Goal: Answer question/provide support: Share knowledge or assist other users

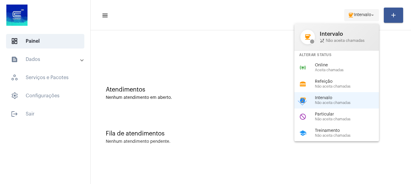
click at [357, 14] on span "Intervalo" at bounding box center [362, 15] width 17 height 4
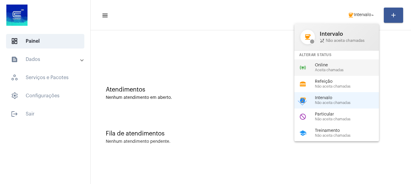
click at [339, 70] on span "Aceita chamadas" at bounding box center [349, 70] width 69 height 4
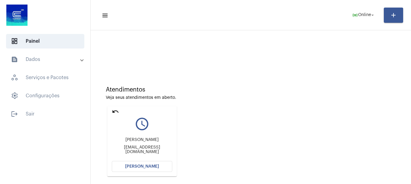
click at [128, 172] on mat-card "undo query_builder [PERSON_NAME] [EMAIL_ADDRESS][DOMAIN_NAME] [PERSON_NAME]" at bounding box center [142, 141] width 70 height 70
click at [129, 169] on button "[PERSON_NAME]" at bounding box center [142, 166] width 61 height 11
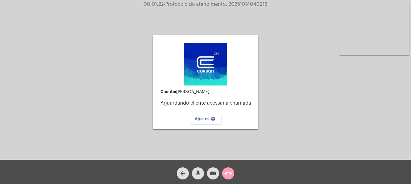
click at [233, 170] on button "call_end" at bounding box center [228, 173] width 12 height 12
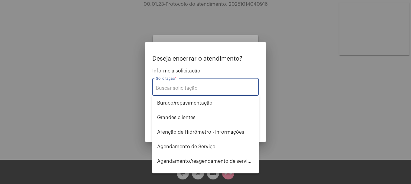
click at [200, 88] on input "Solicitação *" at bounding box center [205, 87] width 99 height 5
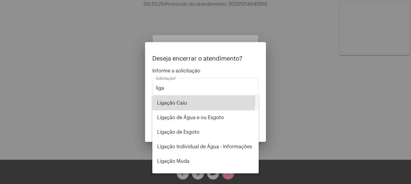
click at [192, 99] on span "Ligação Caiu" at bounding box center [205, 103] width 97 height 15
type input "Ligação Caiu"
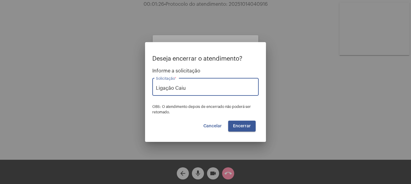
click at [235, 123] on button "Encerrar" at bounding box center [242, 125] width 28 height 11
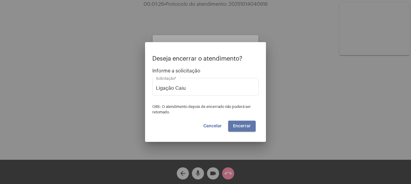
click at [235, 123] on button "Encerrar" at bounding box center [242, 125] width 28 height 11
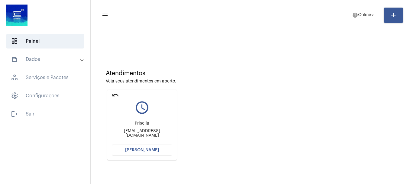
scroll to position [53, 0]
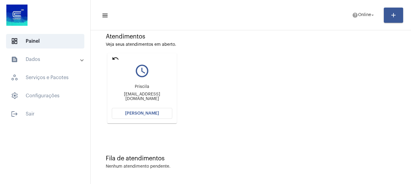
click at [156, 115] on button "[PERSON_NAME]" at bounding box center [142, 113] width 61 height 11
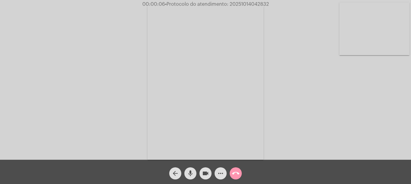
click at [387, 20] on video at bounding box center [375, 28] width 70 height 53
click at [193, 167] on span "mic" at bounding box center [190, 173] width 7 height 12
click at [107, 67] on video at bounding box center [80, 80] width 70 height 93
click at [362, 19] on video at bounding box center [375, 28] width 70 height 53
click at [195, 174] on button "mic_off" at bounding box center [191, 173] width 12 height 12
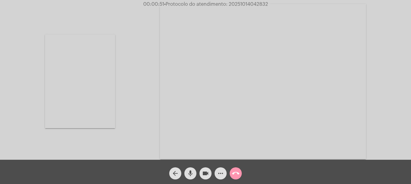
click at [195, 175] on button "mic" at bounding box center [191, 173] width 12 height 12
click at [188, 173] on mat-icon "mic_off" at bounding box center [190, 172] width 7 height 7
click at [103, 117] on video at bounding box center [80, 80] width 70 height 93
click at [375, 31] on video at bounding box center [375, 28] width 70 height 53
click at [104, 81] on video at bounding box center [80, 80] width 70 height 93
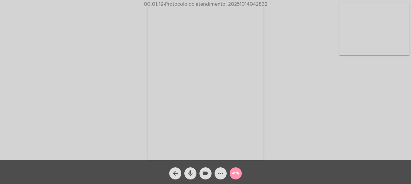
click at [373, 32] on video at bounding box center [375, 28] width 70 height 53
click at [194, 176] on mat-icon "mic" at bounding box center [190, 172] width 7 height 7
click at [187, 174] on mat-icon "mic_off" at bounding box center [190, 172] width 7 height 7
click at [263, 5] on span "• Protocolo do atendimento: 20251014042832" at bounding box center [216, 4] width 104 height 5
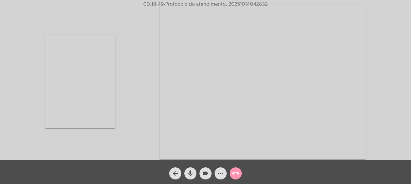
copy span "20251014042832"
click at [218, 172] on mat-icon "more_horiz" at bounding box center [220, 172] width 7 height 7
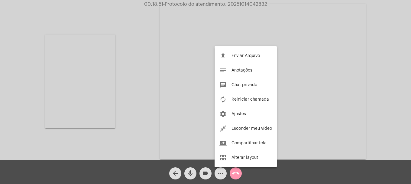
click at [250, 86] on span "Chat privado" at bounding box center [245, 85] width 26 height 4
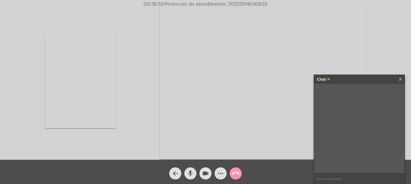
click at [327, 182] on input "text" at bounding box center [359, 178] width 91 height 11
paste input "20251014042832"
type input "20251014042832"
click at [243, 172] on div "call_end" at bounding box center [235, 171] width 15 height 15
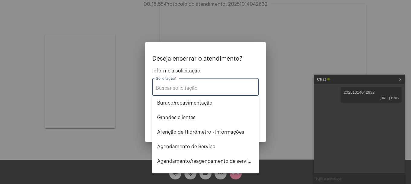
click at [207, 90] on input "Solicitação *" at bounding box center [205, 87] width 99 height 5
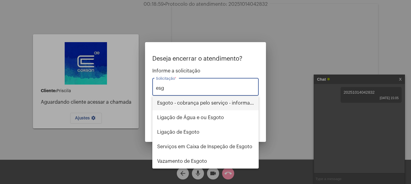
click at [207, 100] on span "Esgoto - cobrança pelo serviço - informações" at bounding box center [205, 103] width 97 height 15
type input "Esgoto - cobrança pelo serviço - informações"
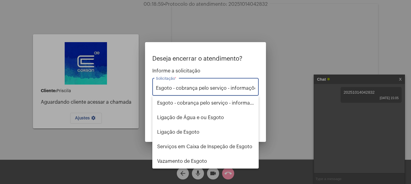
scroll to position [0, 3]
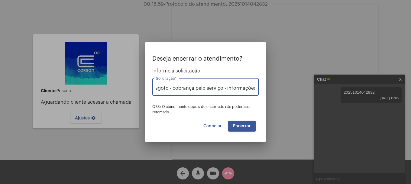
click at [243, 123] on button "Encerrar" at bounding box center [242, 125] width 28 height 11
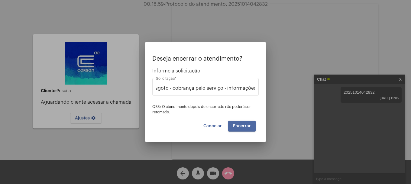
scroll to position [0, 0]
click at [243, 123] on button "Encerrar" at bounding box center [242, 125] width 28 height 11
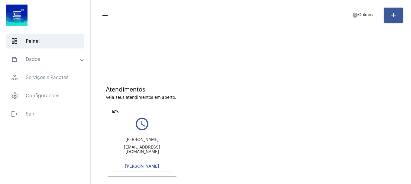
click at [163, 163] on button "[PERSON_NAME]" at bounding box center [142, 166] width 61 height 11
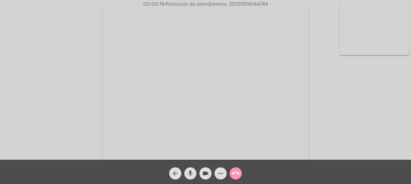
click at [377, 41] on video at bounding box center [375, 28] width 70 height 53
click at [205, 171] on mat-icon "videocam" at bounding box center [205, 172] width 7 height 7
click at [196, 173] on button "mic" at bounding box center [191, 173] width 12 height 12
click at [205, 172] on mat-icon "videocam_off" at bounding box center [205, 172] width 7 height 7
click at [191, 172] on mat-icon "mic_off" at bounding box center [190, 172] width 7 height 7
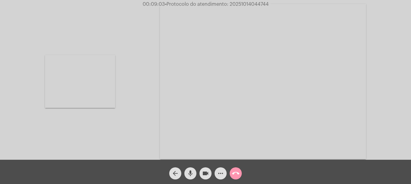
click at [251, 5] on span "• Protocolo do atendimento: 20251014044744" at bounding box center [217, 4] width 104 height 5
copy span "20251014044744"
click at [220, 173] on mat-icon "more_horiz" at bounding box center [220, 172] width 7 height 7
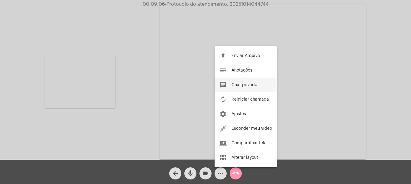
click at [246, 82] on button "chat Chat privado" at bounding box center [246, 84] width 62 height 15
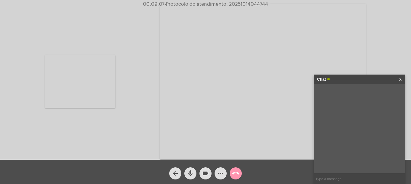
drag, startPoint x: 346, startPoint y: 171, endPoint x: 344, endPoint y: 175, distance: 4.2
click at [346, 172] on div at bounding box center [359, 128] width 91 height 89
click at [344, 175] on input "text" at bounding box center [359, 178] width 91 height 11
paste input "20251014044744"
type input "20251014044744"
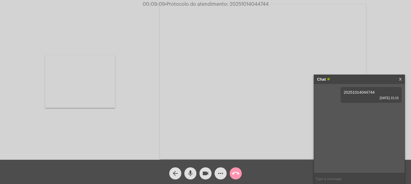
click at [235, 171] on mat-icon "call_end" at bounding box center [235, 172] width 7 height 7
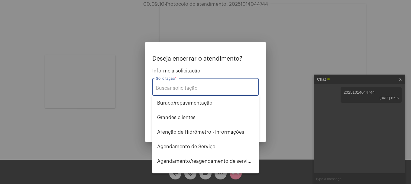
click at [189, 89] on input "Solicitação *" at bounding box center [205, 87] width 99 height 5
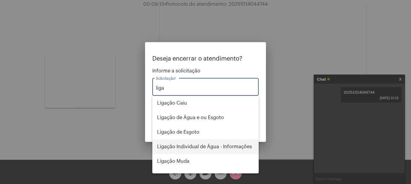
click at [217, 146] on span "Ligação Individual de Água - Informações" at bounding box center [205, 146] width 97 height 15
type input "Ligação Individual de Água - Informações"
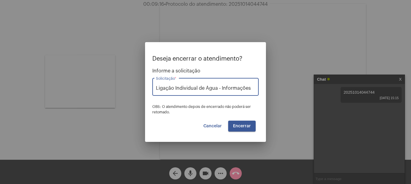
click at [246, 124] on span "Encerrar" at bounding box center [242, 126] width 18 height 4
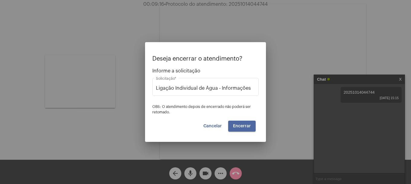
click at [246, 124] on span "Encerrar" at bounding box center [242, 126] width 18 height 4
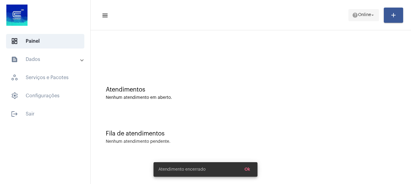
click at [361, 19] on span "help Online arrow_drop_down" at bounding box center [363, 14] width 23 height 11
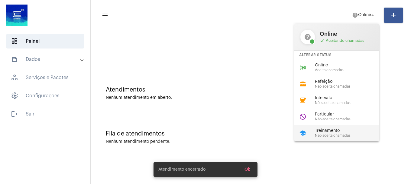
click at [325, 127] on div "school Treinamento Não aceita chamadas" at bounding box center [342, 133] width 94 height 16
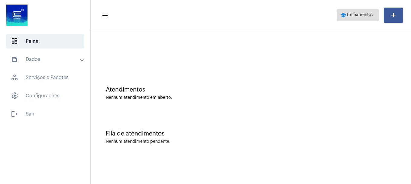
click at [355, 17] on span "Treinamento" at bounding box center [359, 15] width 25 height 4
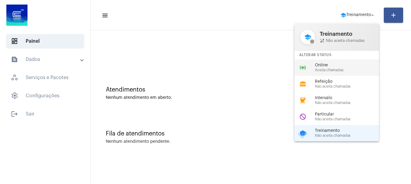
click at [345, 61] on div "online_prediction Online Aceita chamadas" at bounding box center [342, 67] width 94 height 16
